Goal: Transaction & Acquisition: Obtain resource

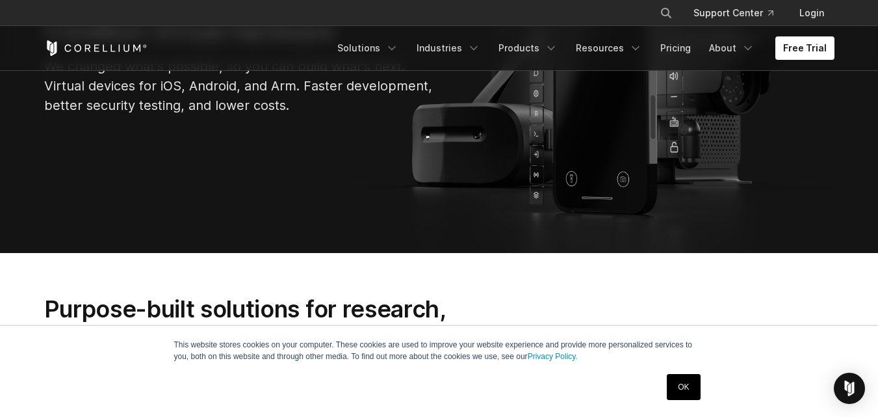
scroll to position [56, 0]
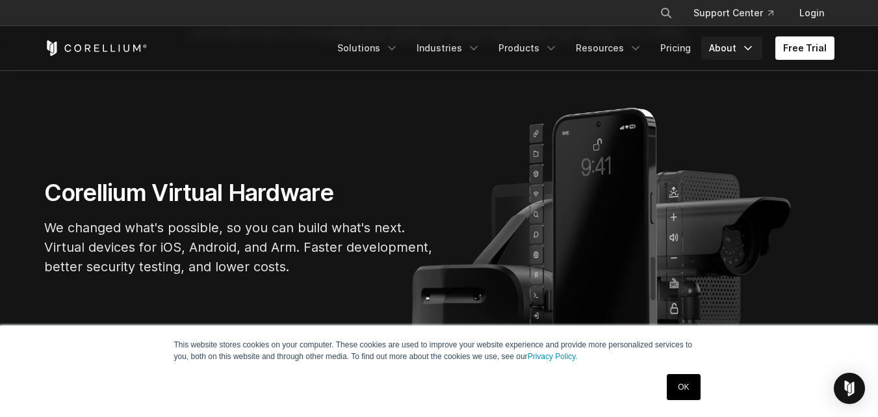
click at [747, 51] on icon "Navigation Menu" at bounding box center [748, 48] width 13 height 13
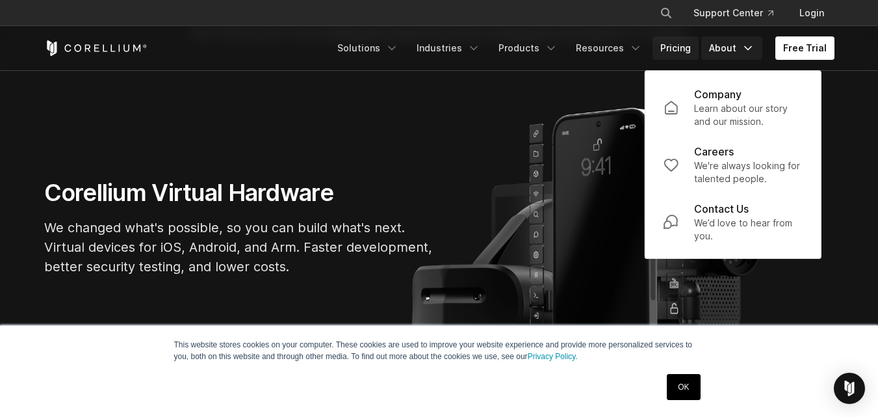
click at [693, 47] on link "Pricing" at bounding box center [676, 47] width 46 height 23
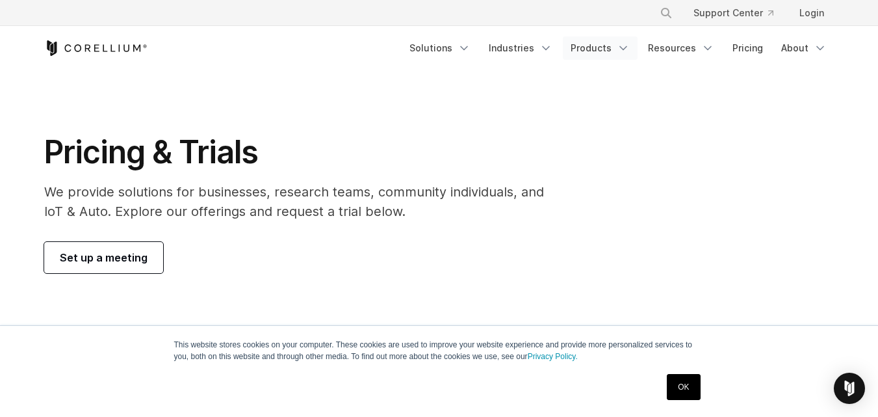
click at [627, 49] on polyline "Navigation Menu" at bounding box center [623, 48] width 7 height 3
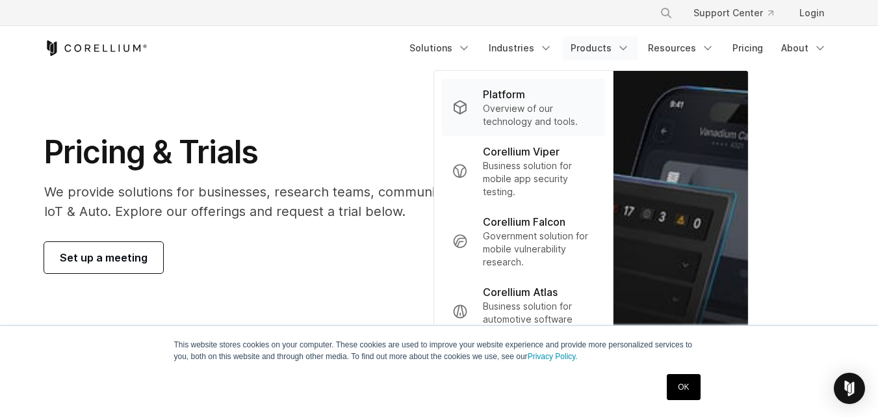
click at [516, 104] on p "Overview of our technology and tools." at bounding box center [539, 115] width 112 height 26
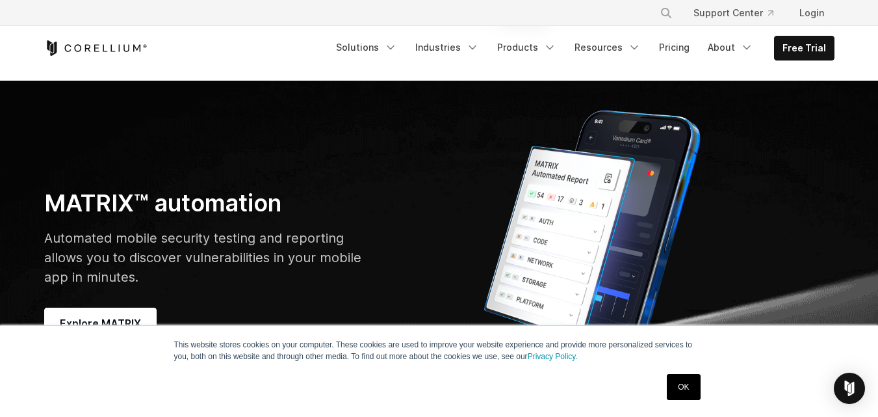
scroll to position [3546, 0]
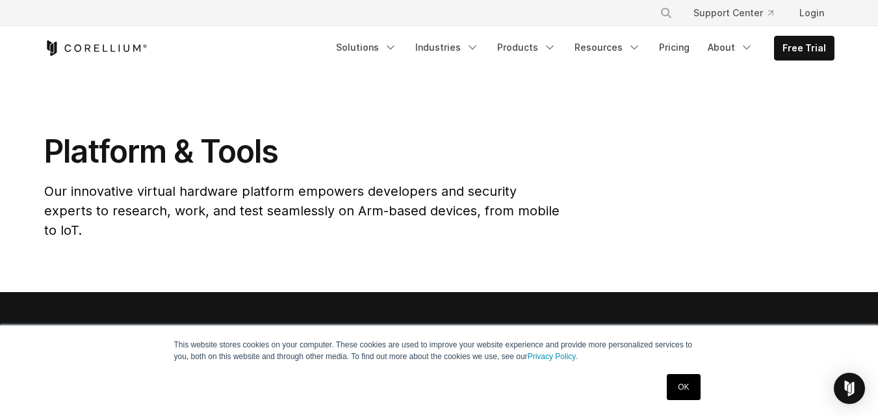
scroll to position [0, 0]
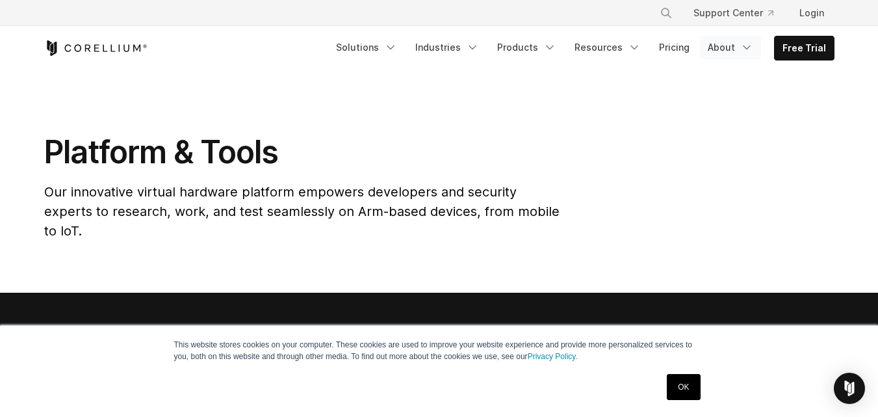
click at [742, 44] on link "About" at bounding box center [730, 47] width 61 height 23
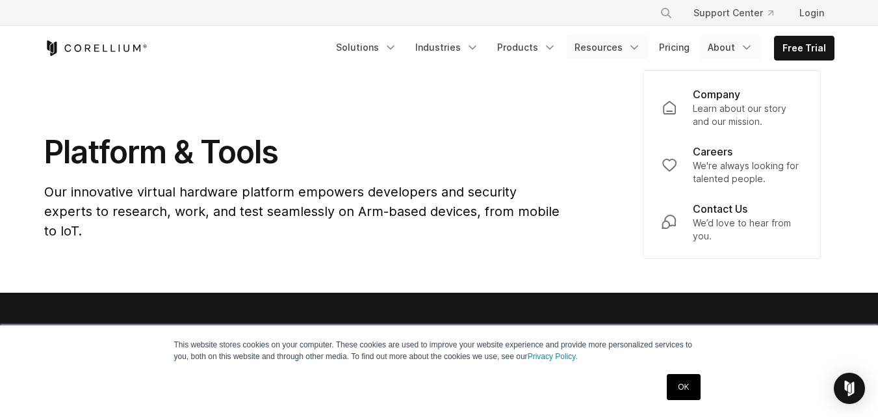
click at [649, 54] on link "Resources" at bounding box center [608, 47] width 82 height 23
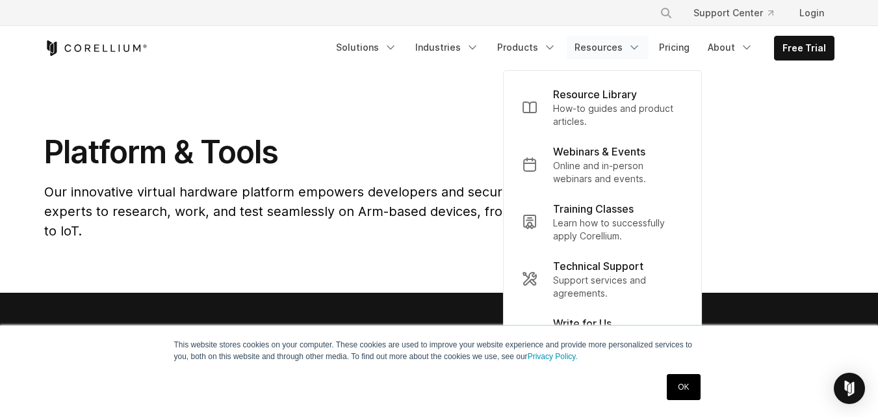
click at [612, 58] on link "Resources" at bounding box center [608, 47] width 82 height 23
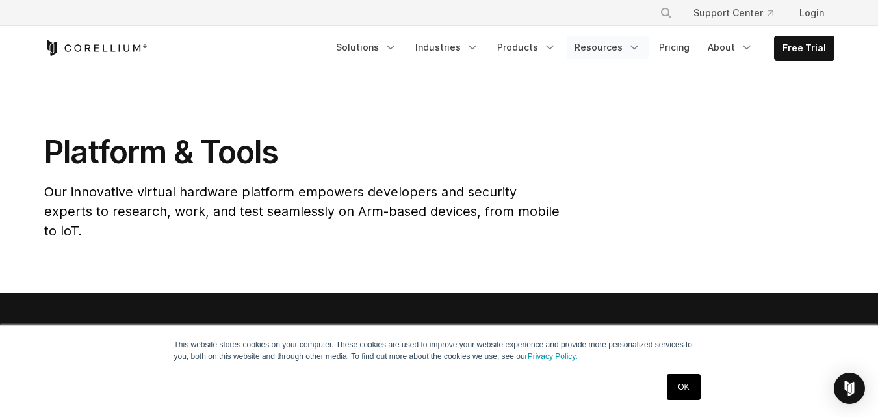
click at [592, 53] on link "Resources" at bounding box center [608, 47] width 82 height 23
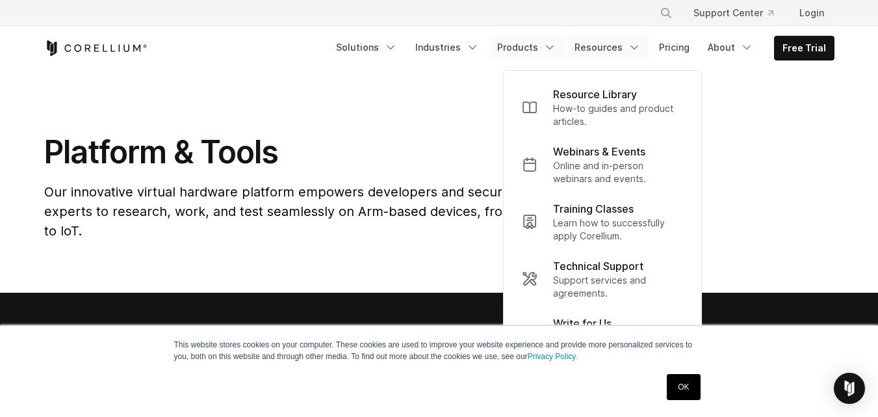
click at [545, 51] on link "Products" at bounding box center [527, 47] width 75 height 23
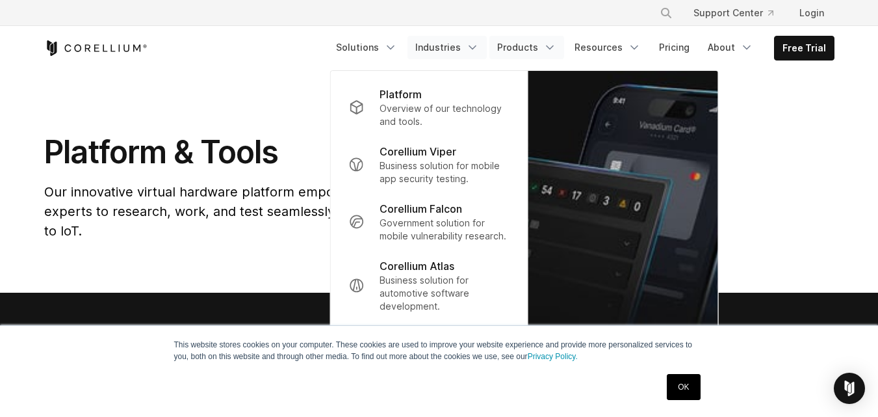
click at [439, 46] on link "Industries" at bounding box center [447, 47] width 79 height 23
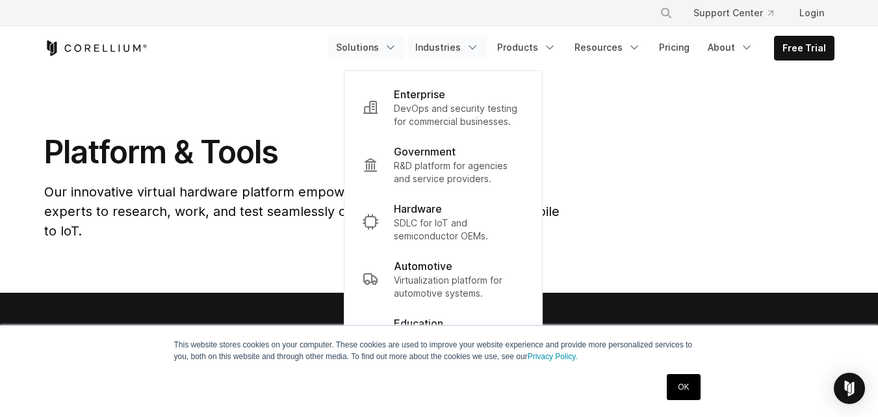
click at [382, 53] on link "Solutions" at bounding box center [366, 47] width 77 height 23
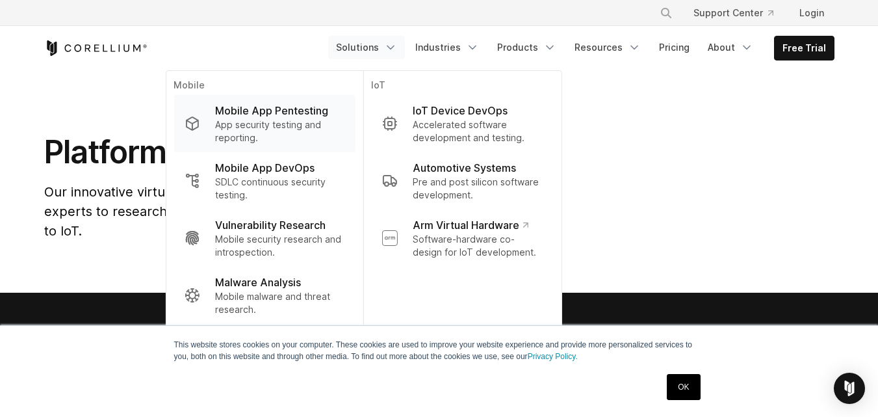
click at [309, 138] on p "App security testing and reporting." at bounding box center [279, 131] width 129 height 26
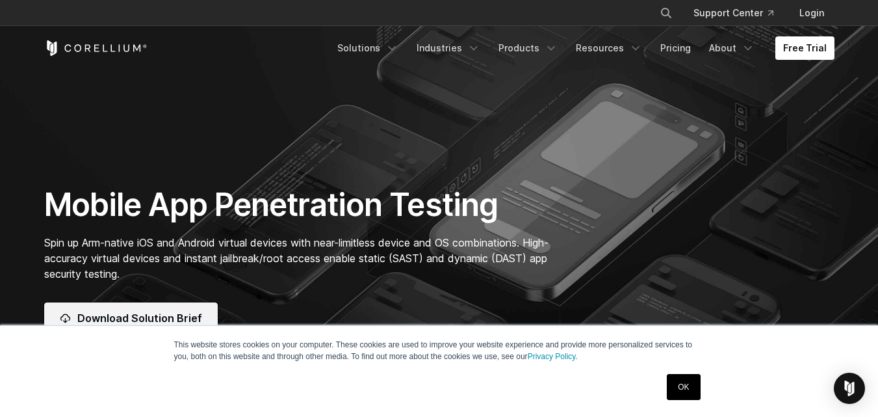
click at [175, 320] on span "Download Solution Brief" at bounding box center [139, 318] width 125 height 16
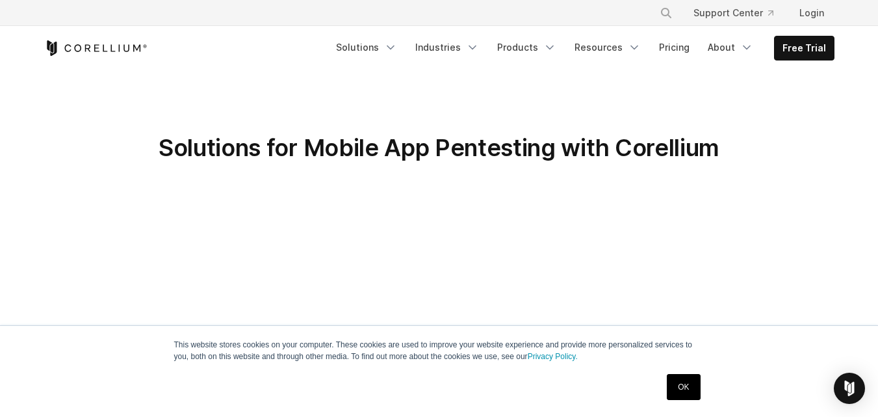
click at [685, 393] on link "OK" at bounding box center [683, 387] width 33 height 26
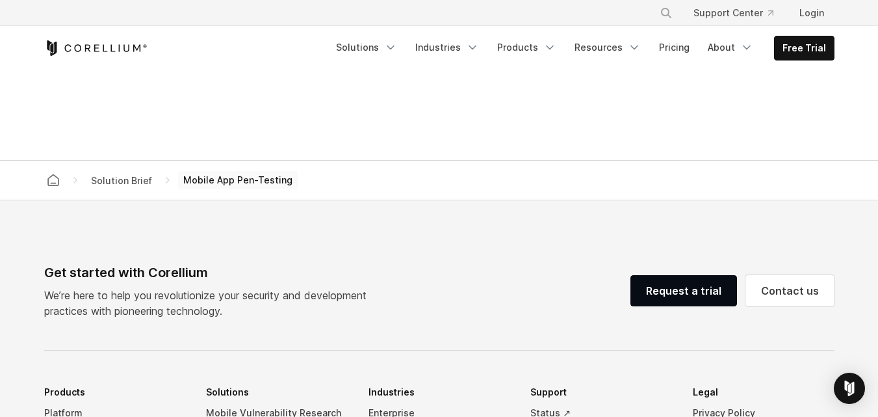
scroll to position [868, 0]
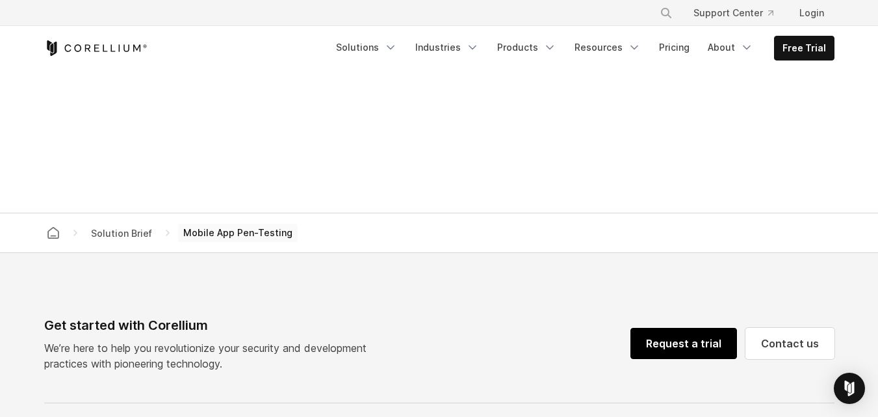
click at [732, 344] on link "Request a trial" at bounding box center [684, 343] width 107 height 31
